Goal: Book appointment/travel/reservation

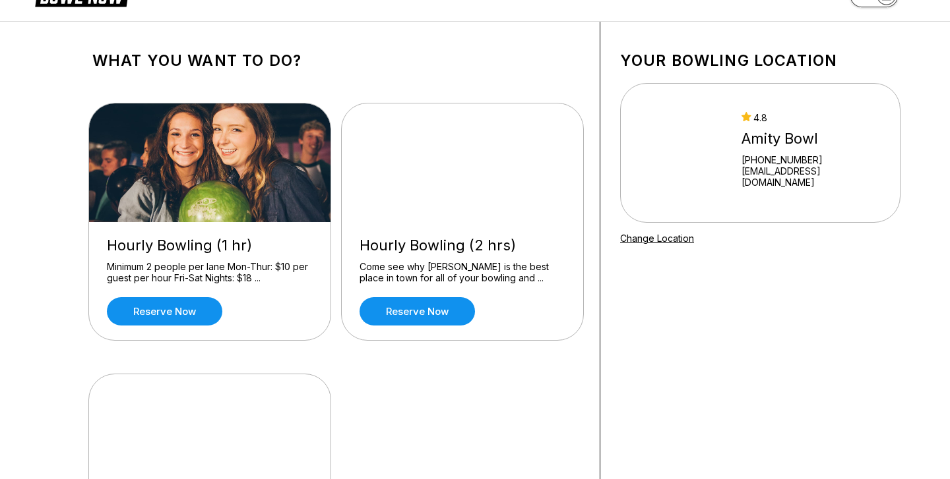
scroll to position [36, 0]
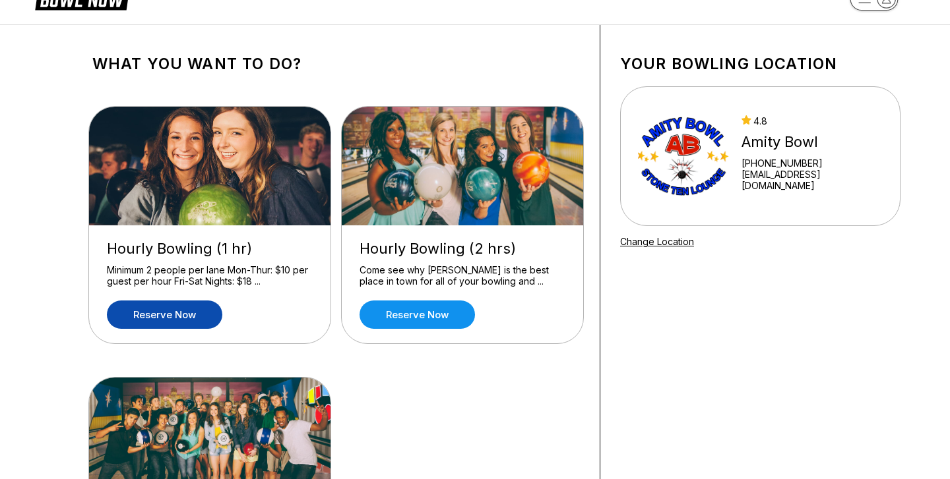
click at [185, 320] on link "Reserve now" at bounding box center [164, 315] width 115 height 28
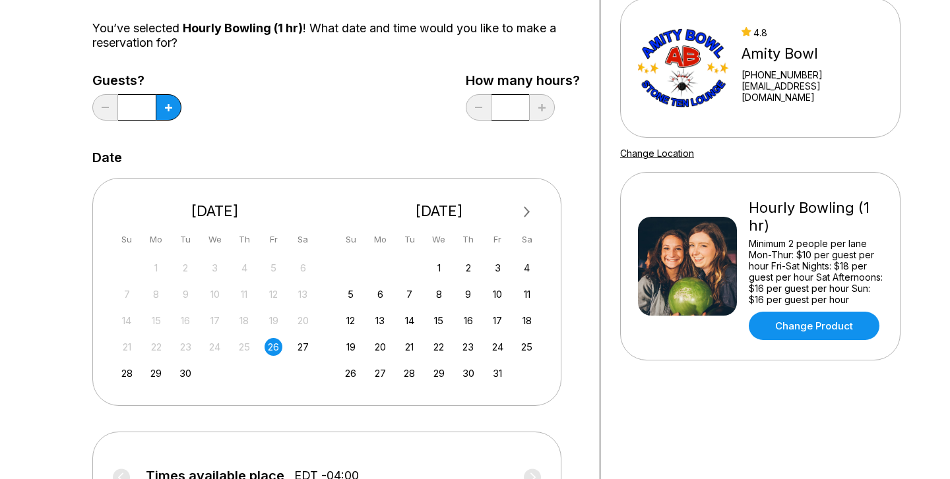
scroll to position [129, 0]
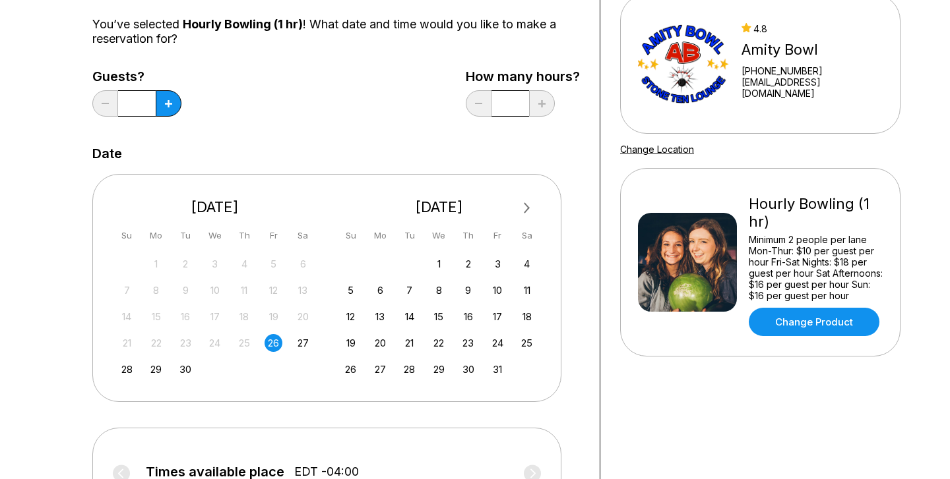
click at [274, 344] on div "26" at bounding box center [273, 343] width 18 height 18
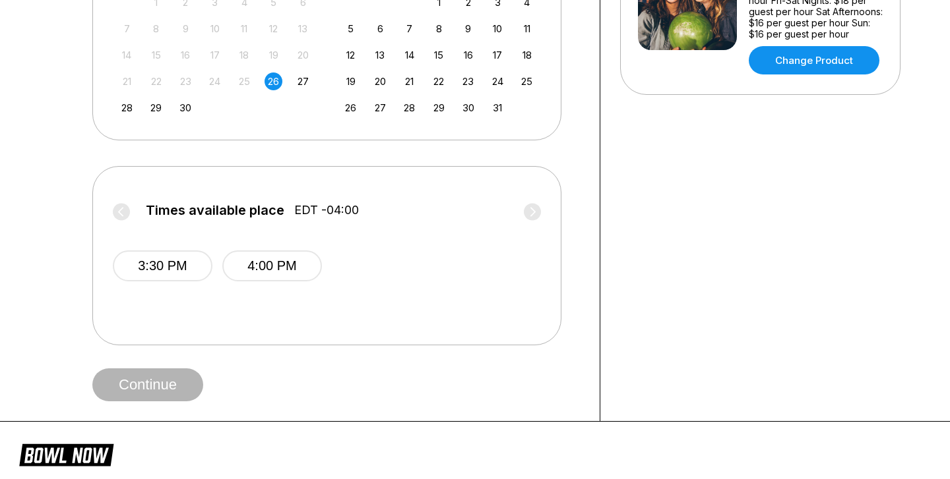
scroll to position [384, 0]
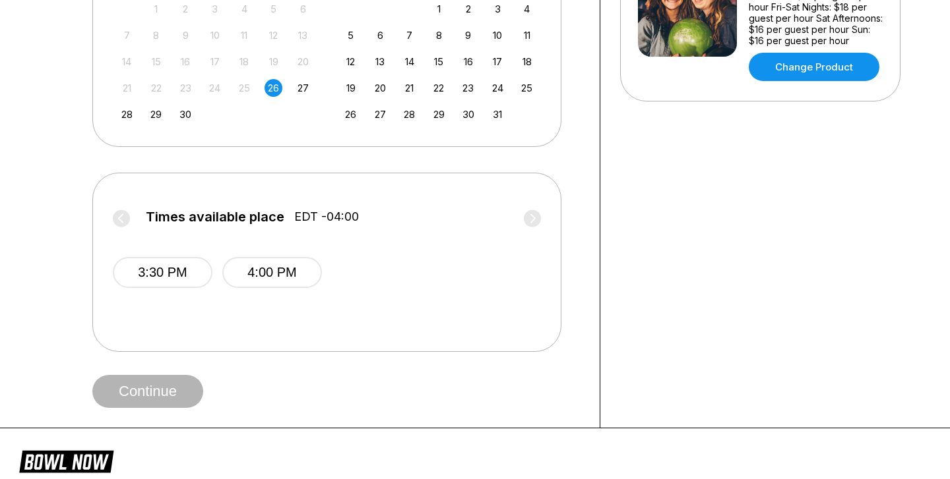
click at [532, 218] on label "Times available place EDT -04:00" at bounding box center [327, 220] width 428 height 21
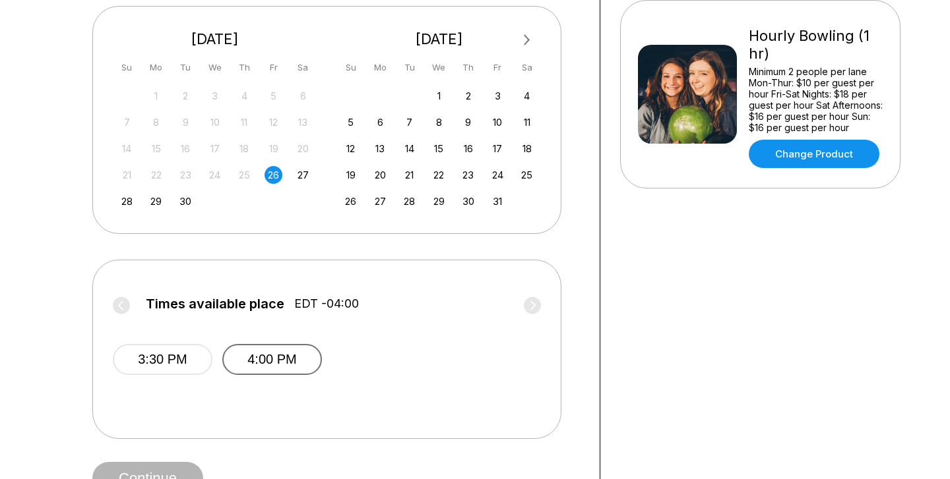
scroll to position [301, 0]
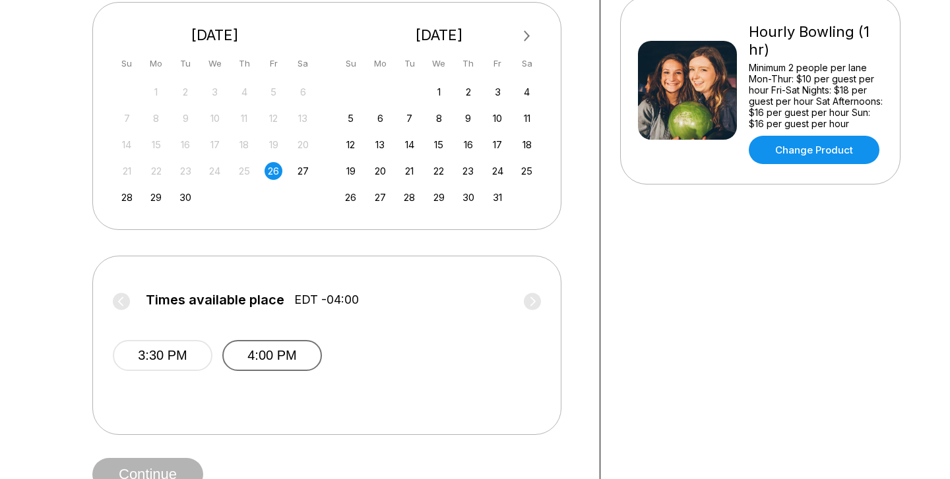
click at [280, 355] on button "4:00 PM" at bounding box center [272, 355] width 100 height 31
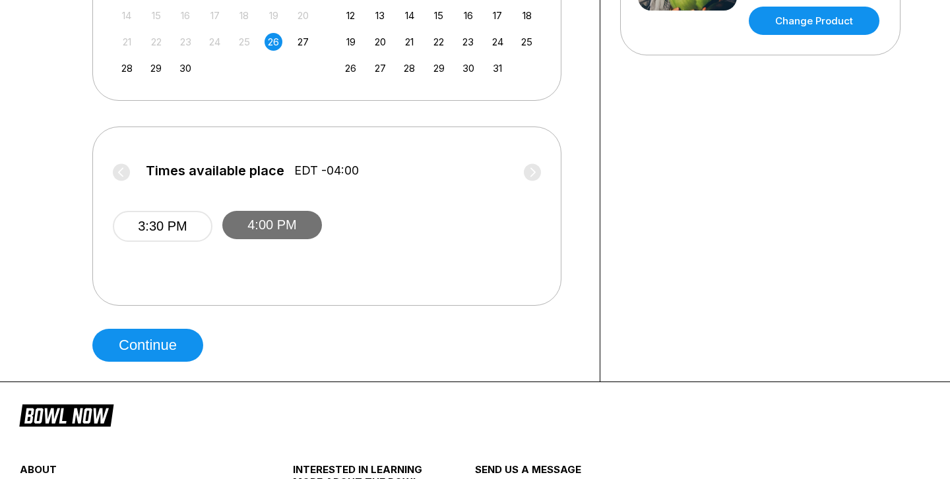
scroll to position [442, 0]
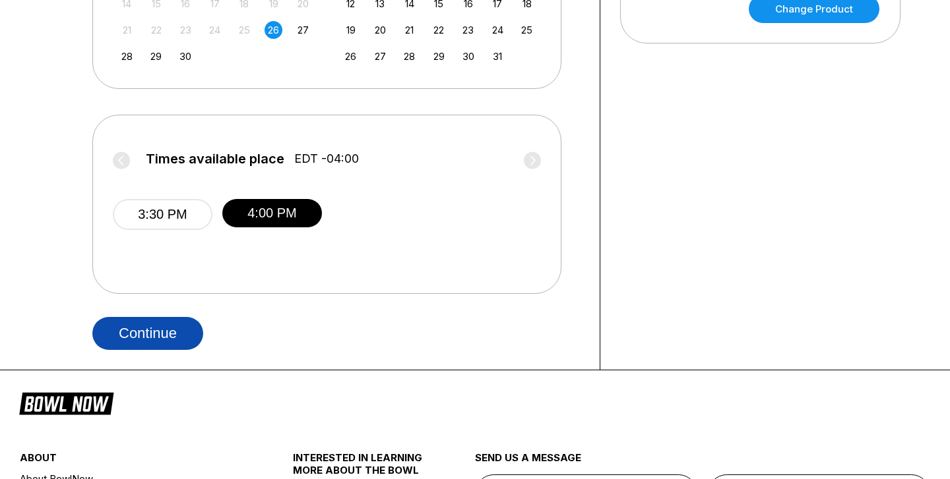
click at [148, 334] on button "Continue" at bounding box center [147, 333] width 111 height 33
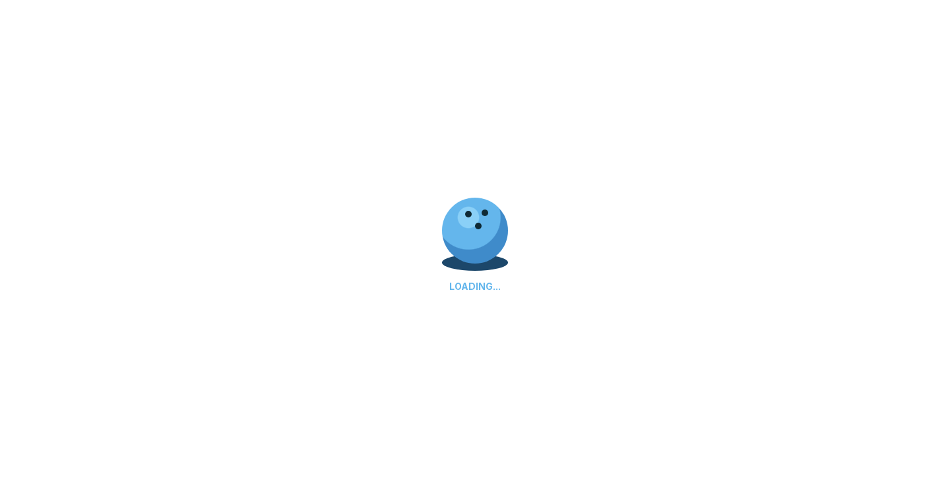
select select "**"
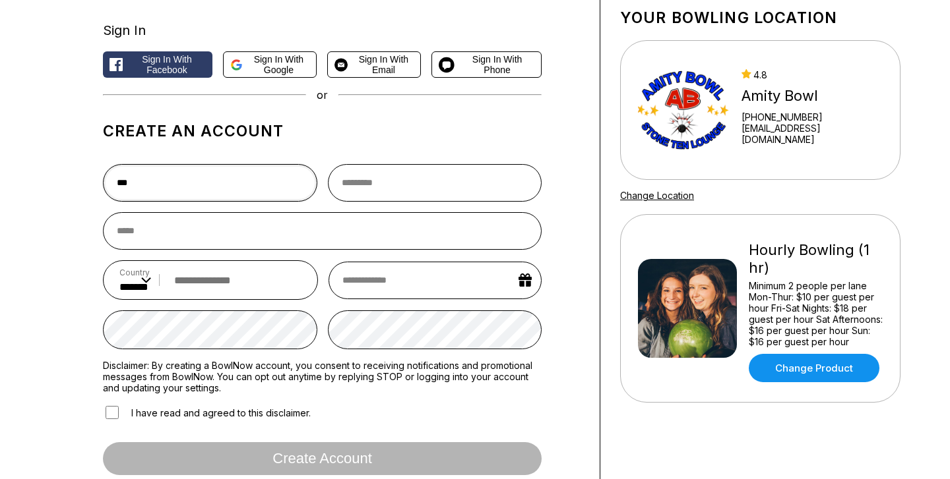
scroll to position [60, 0]
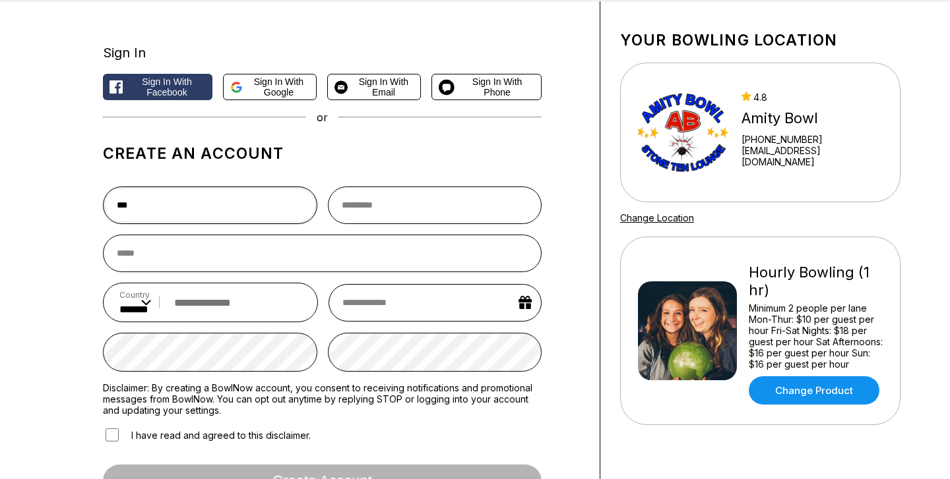
type input "***"
